Goal: Information Seeking & Learning: Learn about a topic

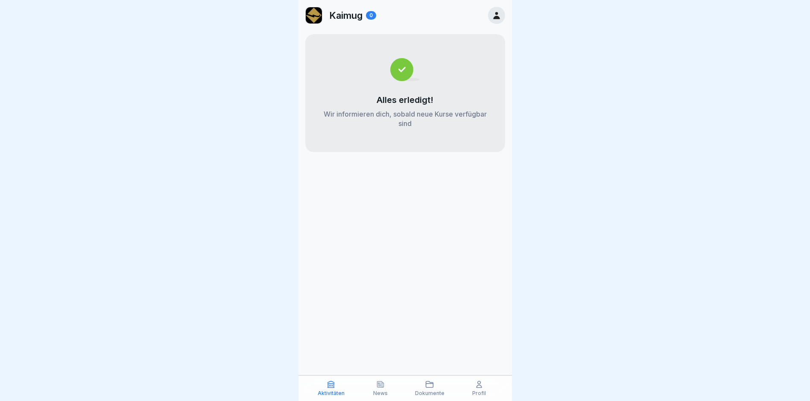
click at [329, 388] on icon at bounding box center [331, 384] width 6 height 6
click at [379, 392] on p "News" at bounding box center [380, 393] width 15 height 6
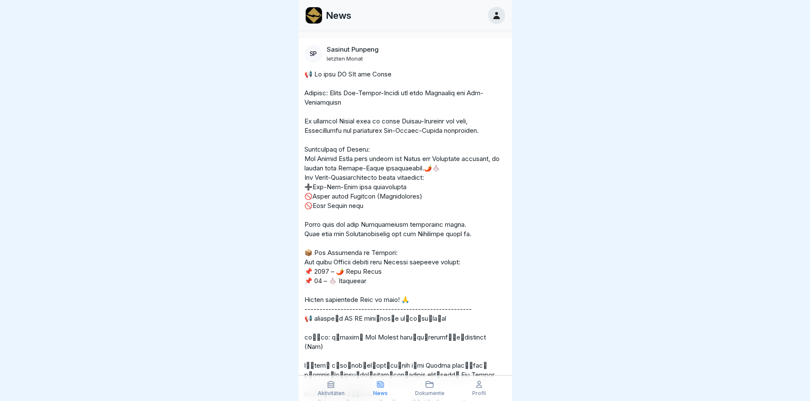
click at [481, 390] on div "Profil" at bounding box center [479, 388] width 45 height 16
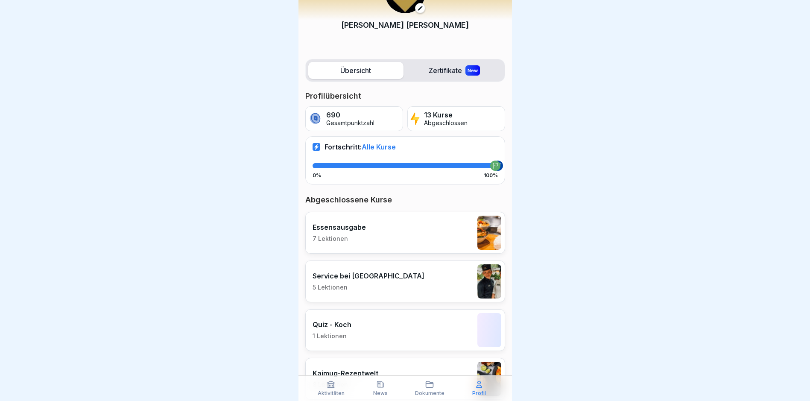
scroll to position [43, 0]
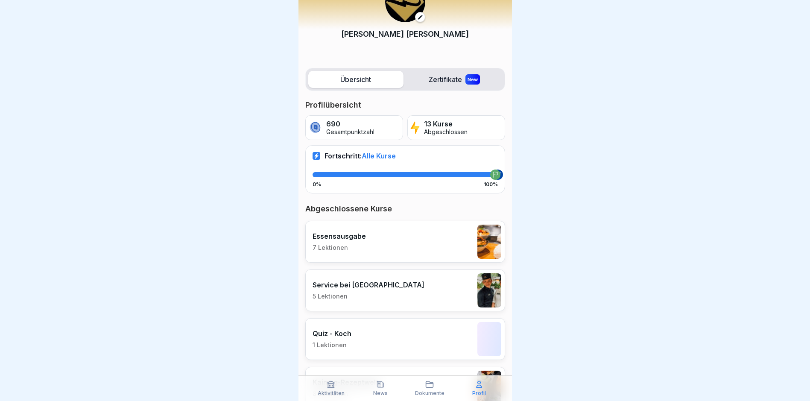
click at [485, 250] on img at bounding box center [490, 242] width 24 height 34
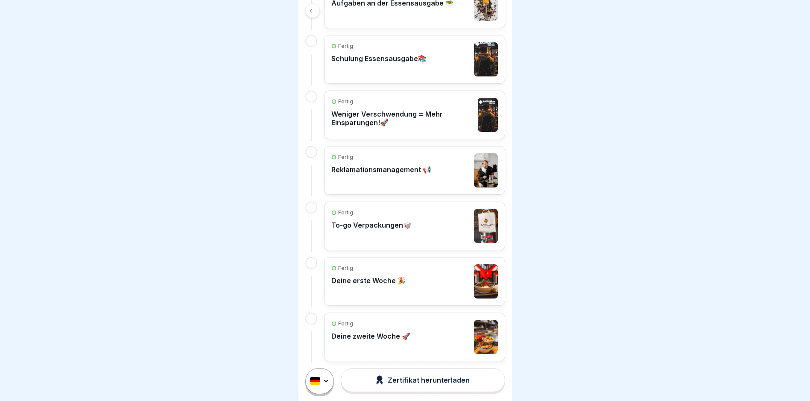
scroll to position [236, 0]
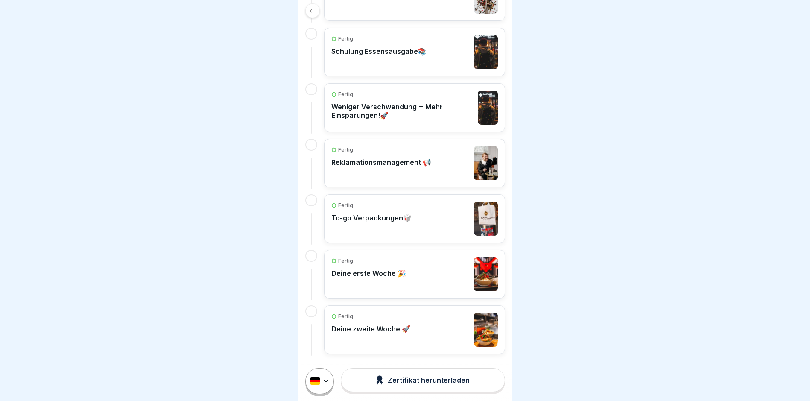
click at [357, 275] on p "Deine erste Woche 🎉" at bounding box center [369, 273] width 75 height 9
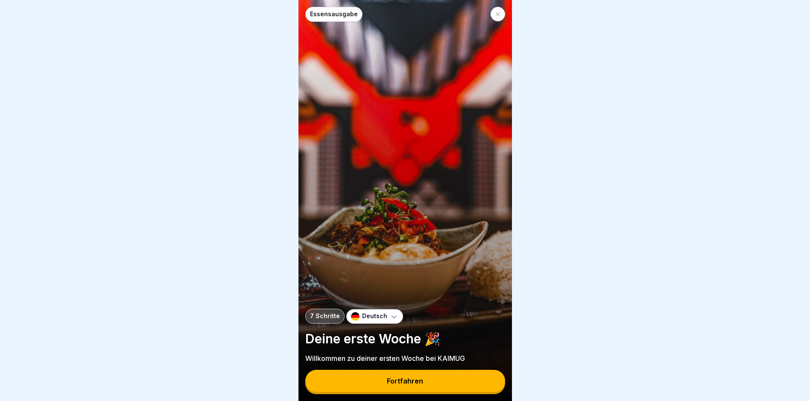
scroll to position [6, 0]
click at [498, 12] on icon at bounding box center [498, 14] width 5 height 5
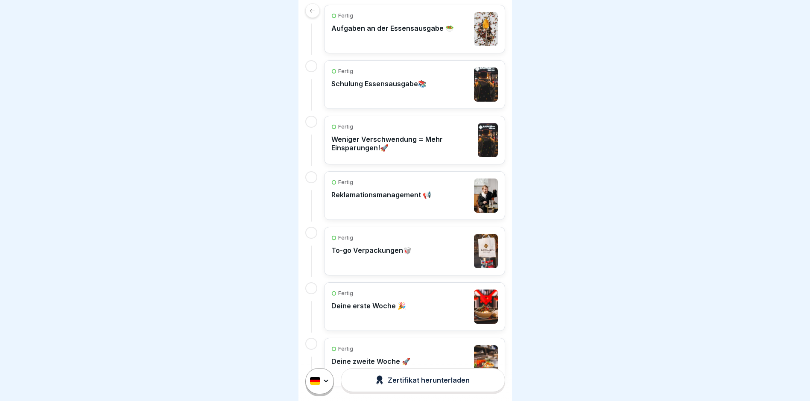
scroll to position [236, 0]
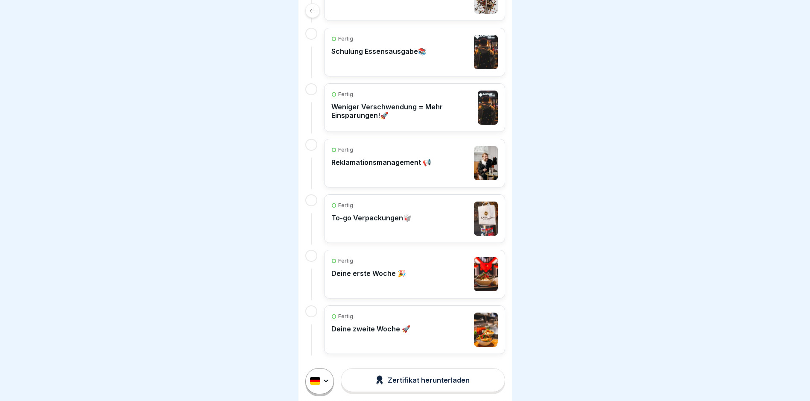
click at [422, 376] on div "Zertifikat herunterladen" at bounding box center [423, 380] width 94 height 9
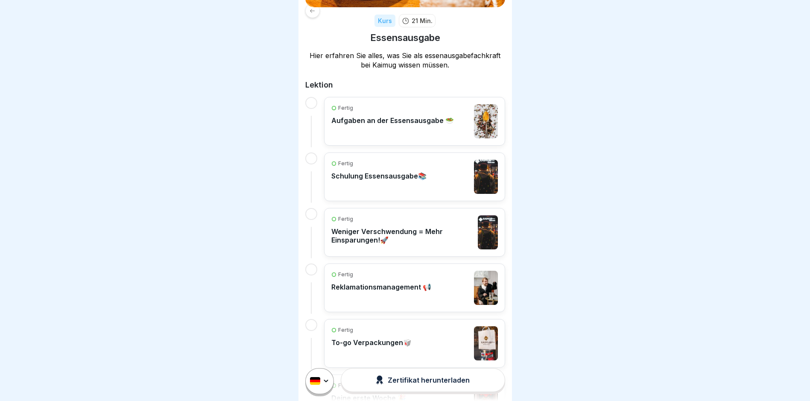
scroll to position [0, 0]
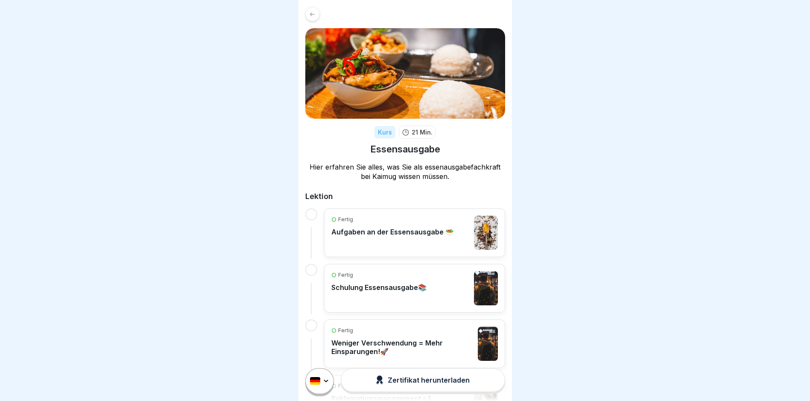
click at [314, 15] on div "Kurs 21 Min. Essensausgabe Hier erfahren Sie alles, was Sie als essenausgabefac…" at bounding box center [406, 298] width 214 height 597
click at [314, 12] on div at bounding box center [312, 14] width 15 height 15
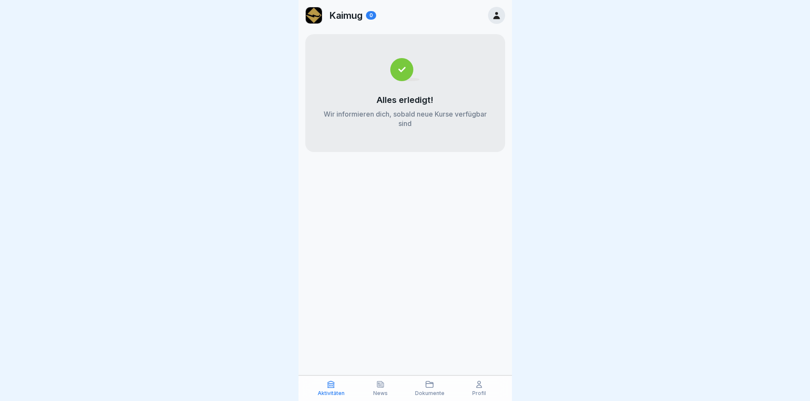
click at [364, 113] on p "Wir informieren dich, sobald neue Kurse verfügbar sind" at bounding box center [406, 118] width 166 height 19
click at [496, 19] on icon at bounding box center [496, 15] width 9 height 9
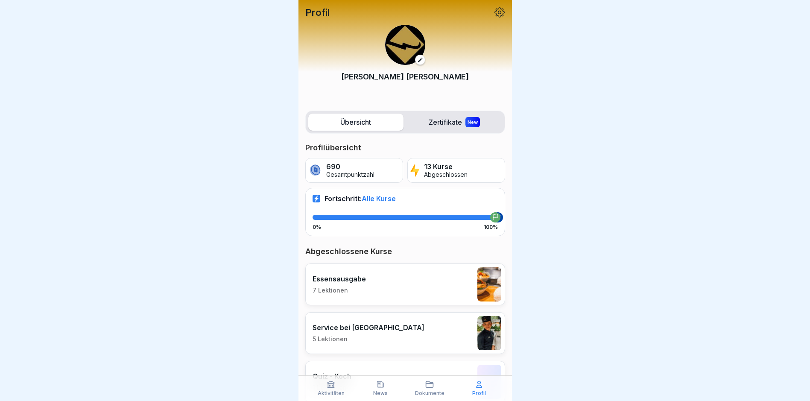
click at [443, 117] on label "Zertifikate New" at bounding box center [454, 122] width 95 height 17
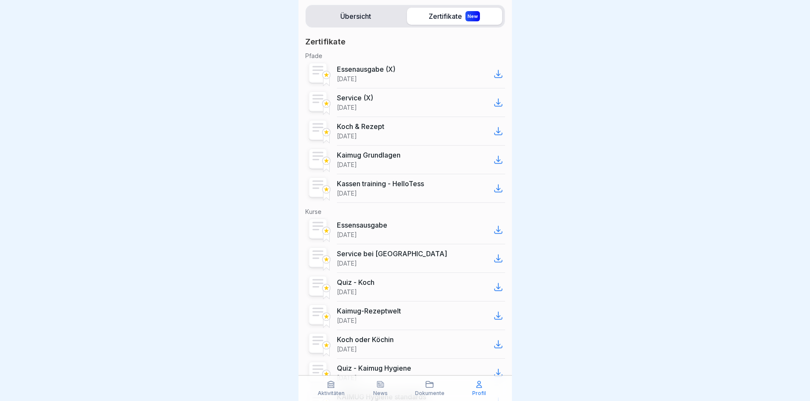
scroll to position [128, 0]
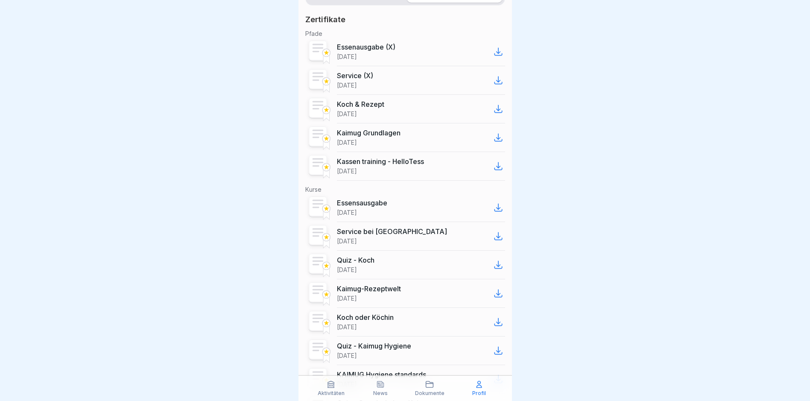
click at [361, 260] on p "Quiz - Koch" at bounding box center [356, 260] width 38 height 9
click at [495, 265] on icon at bounding box center [498, 264] width 7 height 7
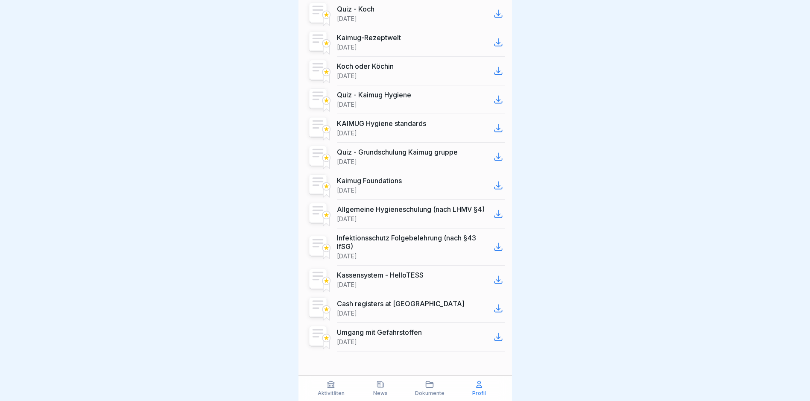
scroll to position [82, 0]
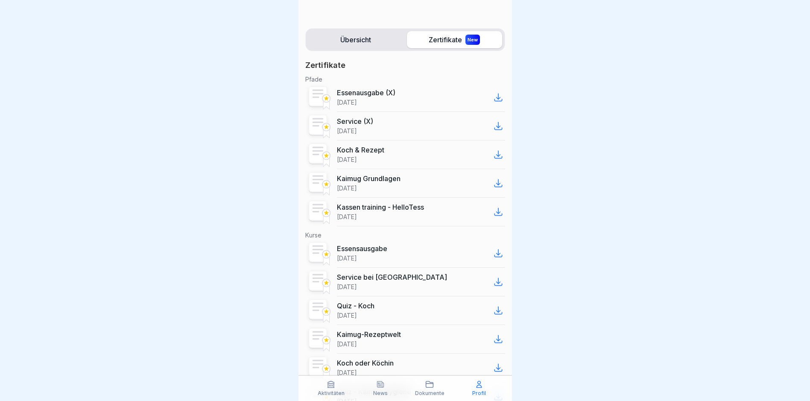
click at [433, 388] on icon at bounding box center [429, 384] width 9 height 9
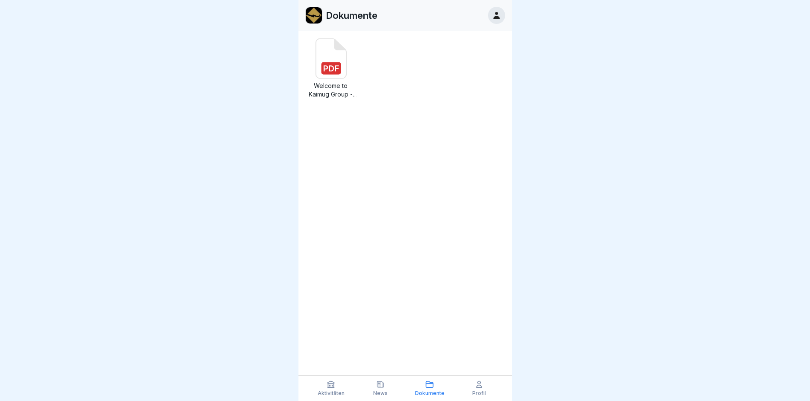
click at [386, 386] on div "News" at bounding box center [380, 388] width 45 height 16
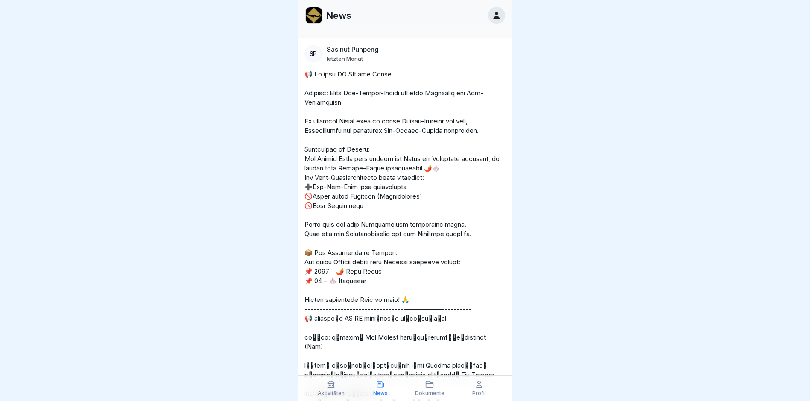
click at [330, 391] on p "Aktivitäten" at bounding box center [331, 393] width 27 height 6
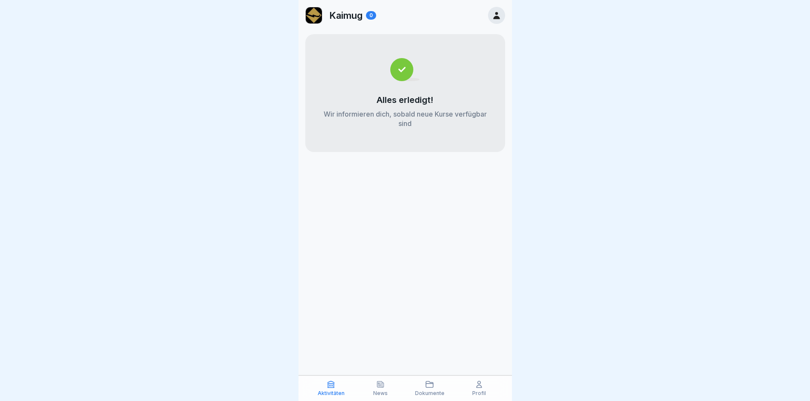
click at [479, 391] on p "Profil" at bounding box center [479, 393] width 14 height 6
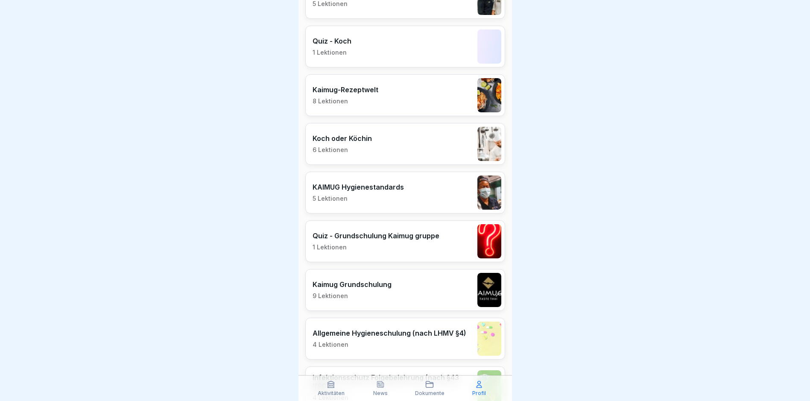
scroll to position [342, 0]
